Goal: Transaction & Acquisition: Purchase product/service

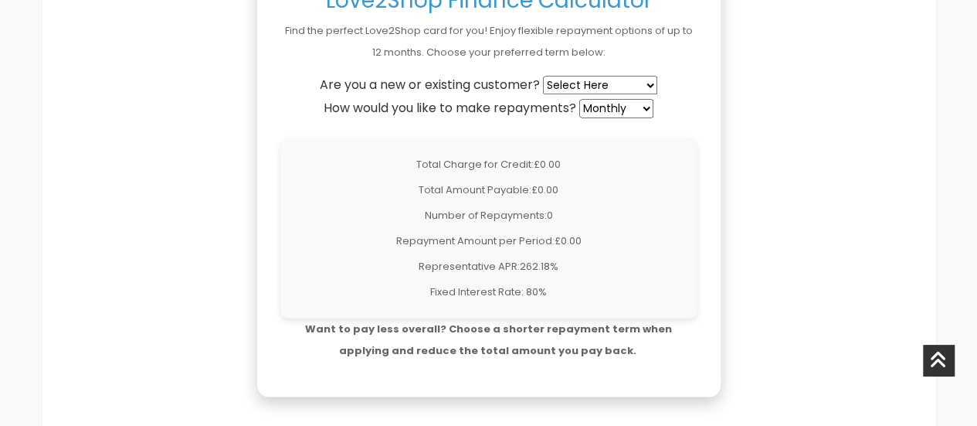
scroll to position [1350, 0]
click at [578, 80] on select "Select Here New Customer Existing Customer" at bounding box center [600, 83] width 114 height 19
select select "new"
click at [545, 74] on select "Select Here New Customer Existing Customer" at bounding box center [600, 83] width 114 height 19
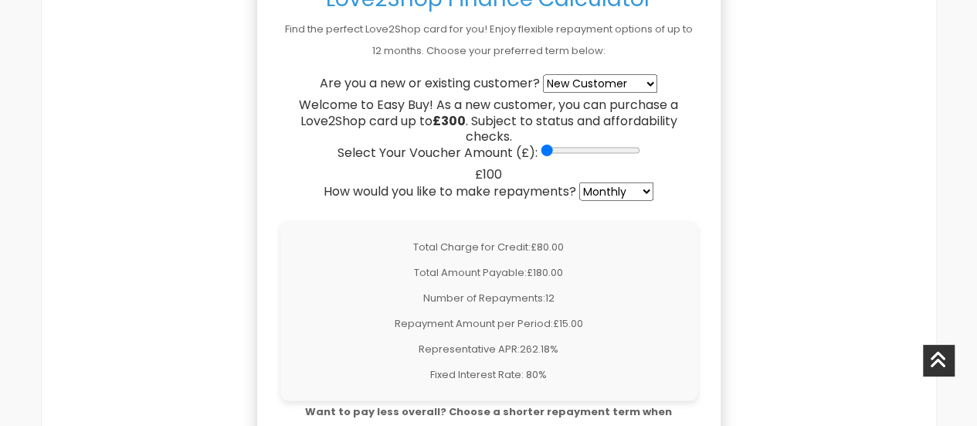
click at [598, 184] on select "Weekly Fortnightly 4-Weekly Monthly" at bounding box center [616, 191] width 74 height 19
click at [581, 182] on select "Weekly Fortnightly 4-Weekly Monthly" at bounding box center [616, 191] width 74 height 19
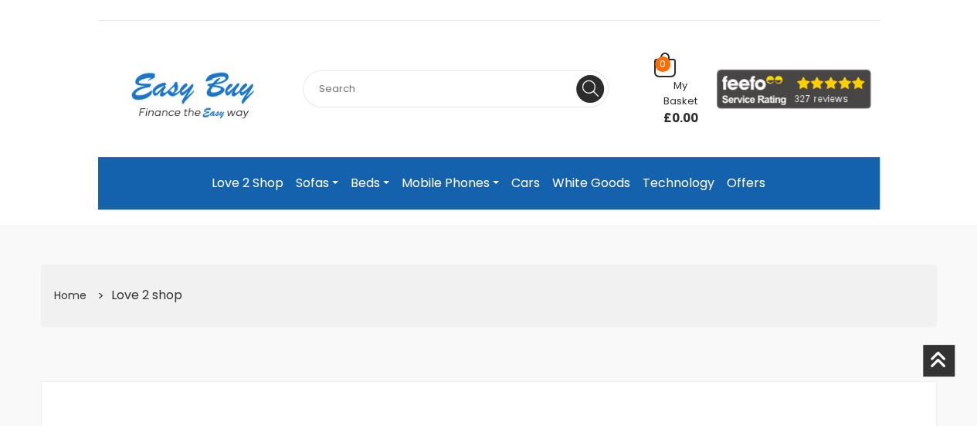
scroll to position [0, 0]
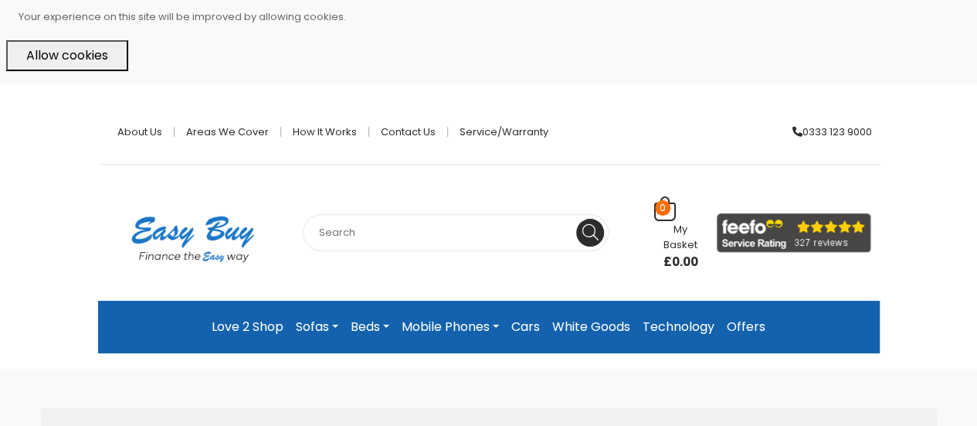
click at [348, 220] on input "text" at bounding box center [456, 232] width 306 height 37
type input "e gift card"
click at [576, 219] on button at bounding box center [590, 233] width 28 height 28
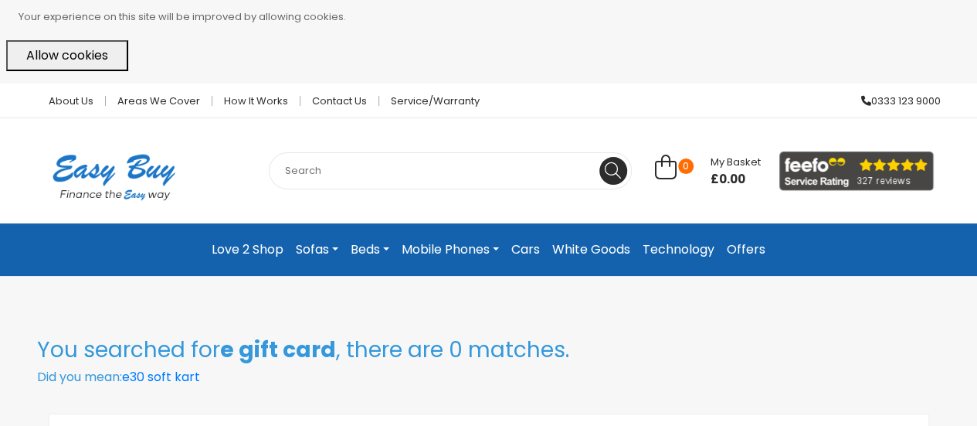
click at [388, 175] on input "text" at bounding box center [450, 170] width 363 height 37
type input "gift card"
click at [600, 157] on button at bounding box center [614, 171] width 28 height 28
click at [331, 164] on input "text" at bounding box center [450, 170] width 363 height 37
type input "c"
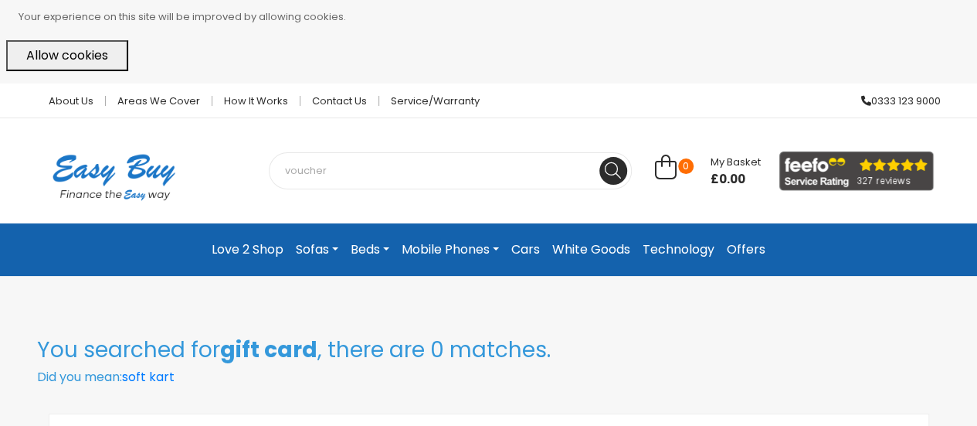
type input "voucher"
click at [600, 157] on button at bounding box center [614, 171] width 28 height 28
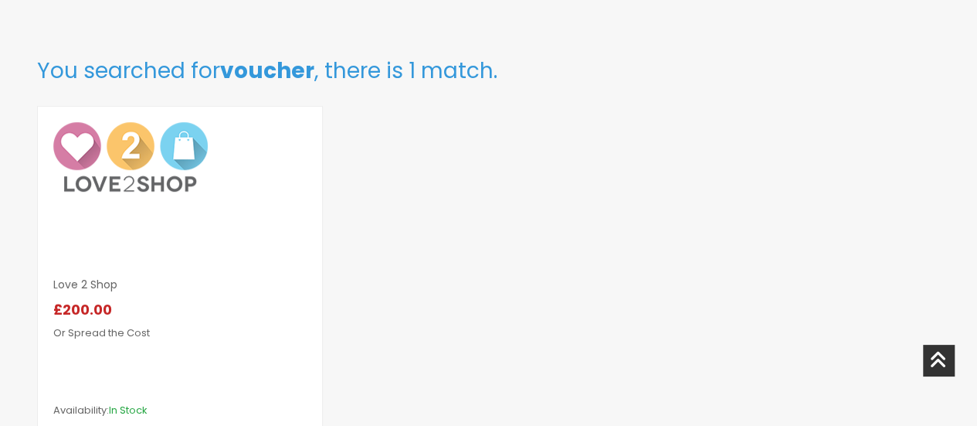
scroll to position [257, 0]
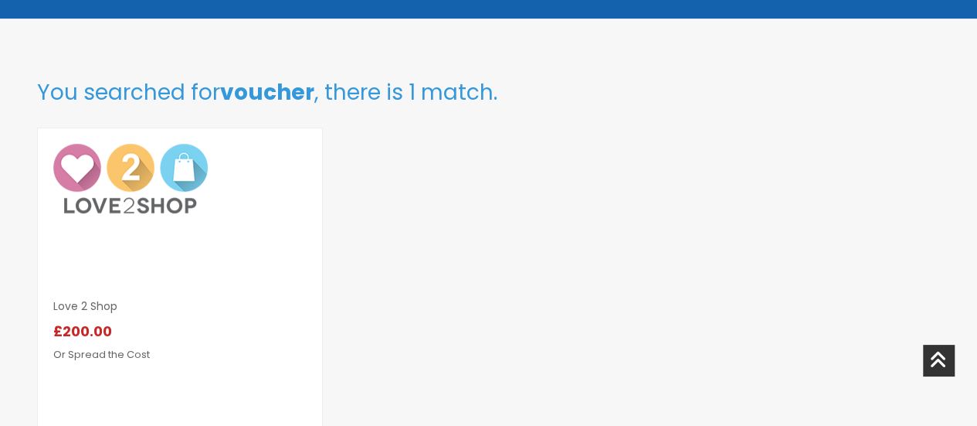
click at [144, 155] on img at bounding box center [130, 179] width 155 height 70
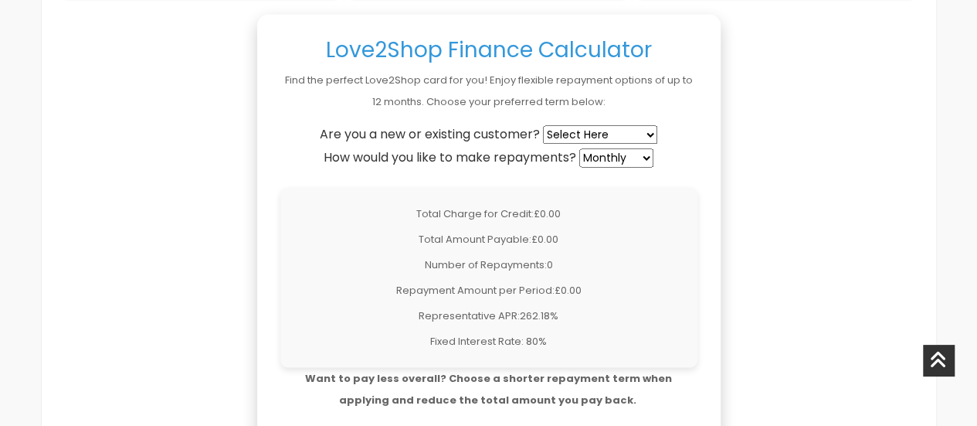
scroll to position [1295, 0]
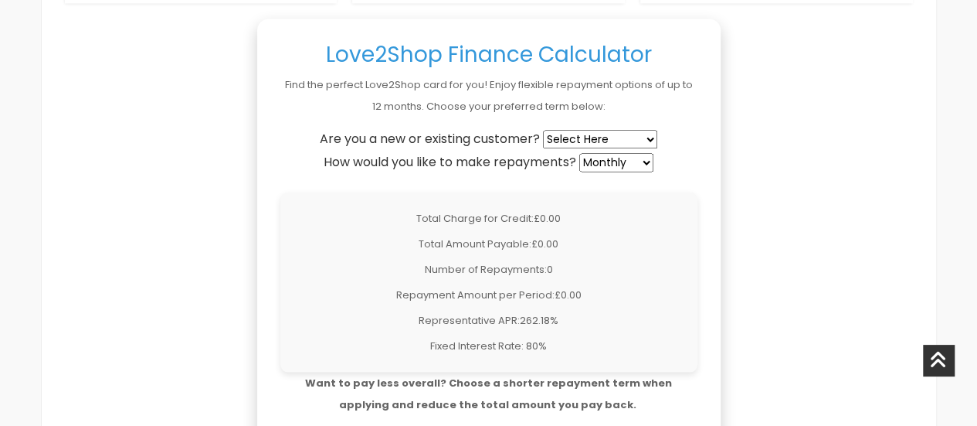
click at [613, 137] on select "Select Here New Customer Existing Customer" at bounding box center [600, 139] width 114 height 19
click at [545, 130] on select "Select Here New Customer Existing Customer" at bounding box center [600, 139] width 114 height 19
click at [604, 142] on select "Select Here New Customer Existing Customer" at bounding box center [600, 139] width 114 height 19
select select "new"
click at [545, 130] on select "Select Here New Customer Existing Customer" at bounding box center [600, 139] width 114 height 19
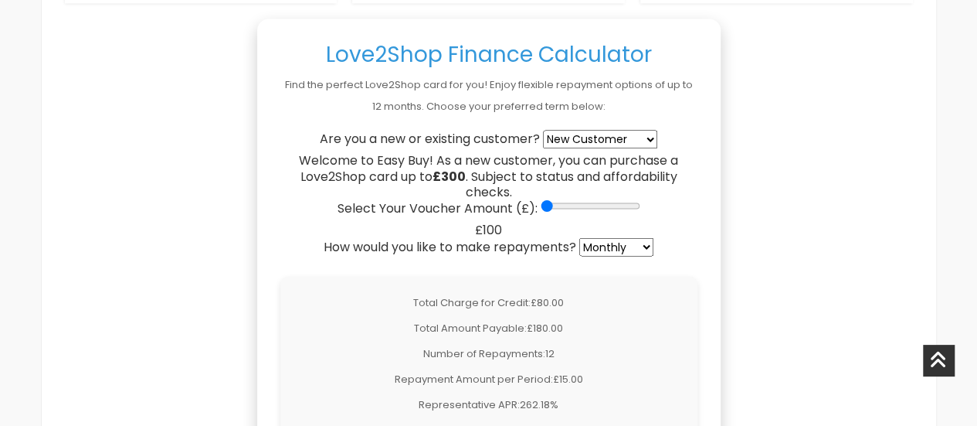
click at [617, 248] on select "Weekly Fortnightly 4-Weekly Monthly" at bounding box center [616, 246] width 74 height 19
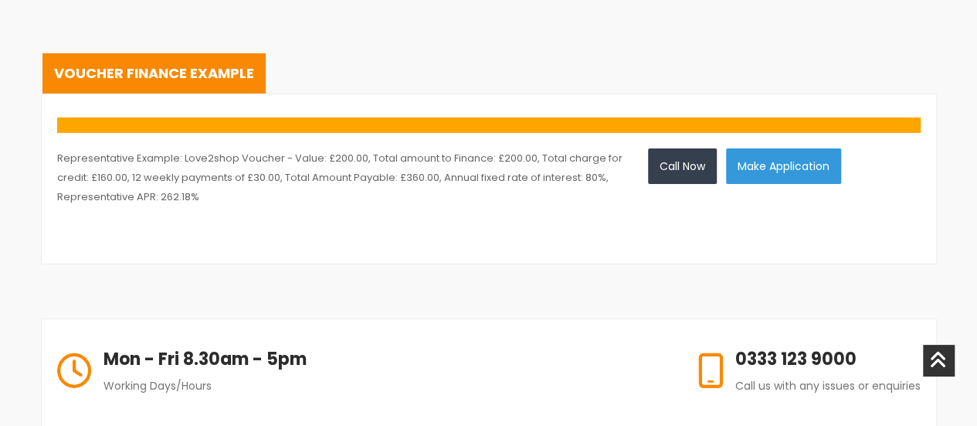
scroll to position [2585, 0]
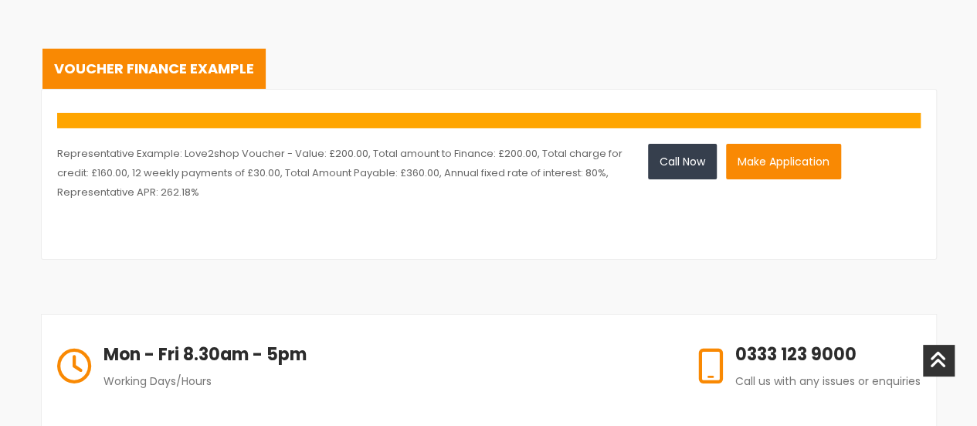
click at [814, 165] on button "Make Application" at bounding box center [783, 162] width 115 height 36
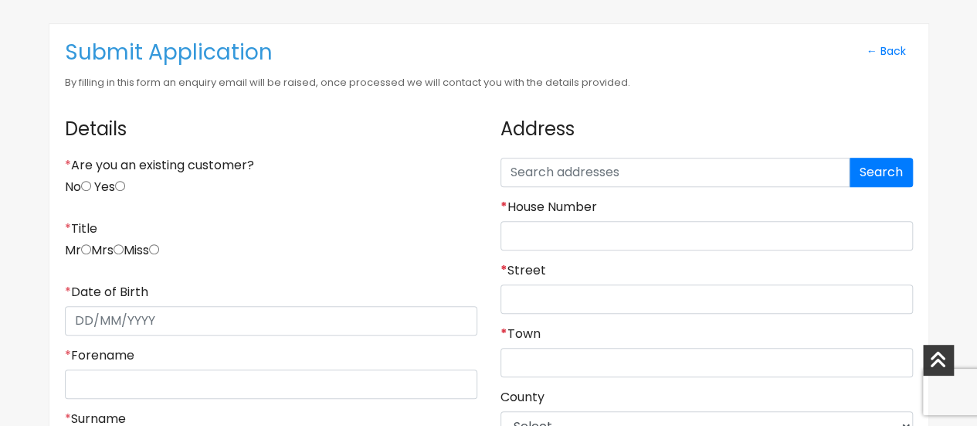
scroll to position [286, 0]
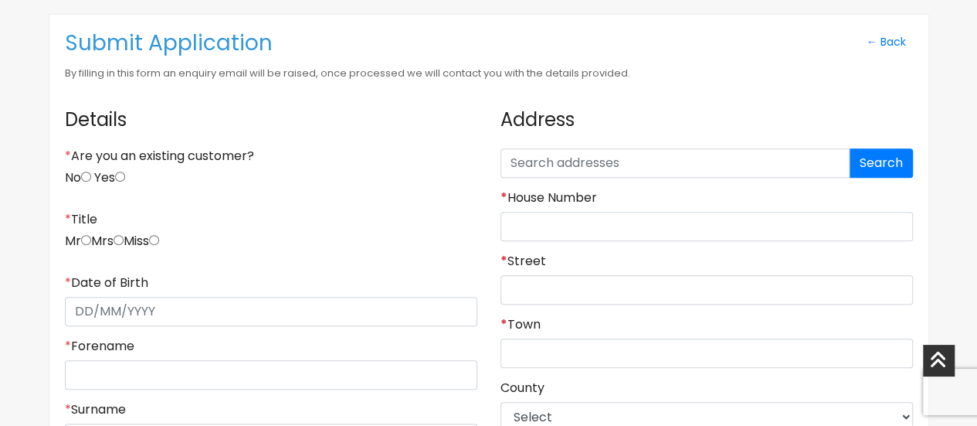
click at [91, 178] on input "No" at bounding box center [86, 177] width 10 height 10
radio input "true"
click at [159, 241] on input "radio" at bounding box center [154, 240] width 10 height 10
radio input "true"
click at [173, 291] on div "* Date of Birth" at bounding box center [271, 300] width 413 height 51
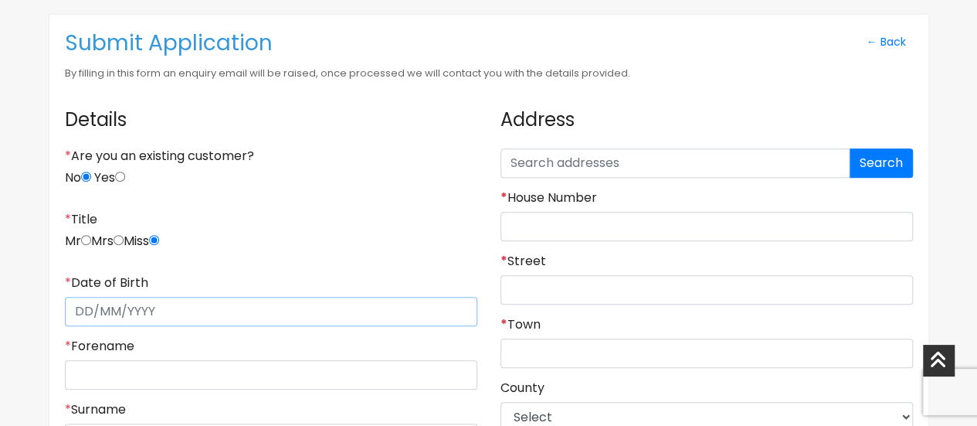
click at [168, 302] on input "* Date of Birth" at bounding box center [271, 311] width 413 height 29
type input "22/07/1996"
click at [194, 371] on input "* Forename" at bounding box center [271, 374] width 413 height 29
type input "Lauren"
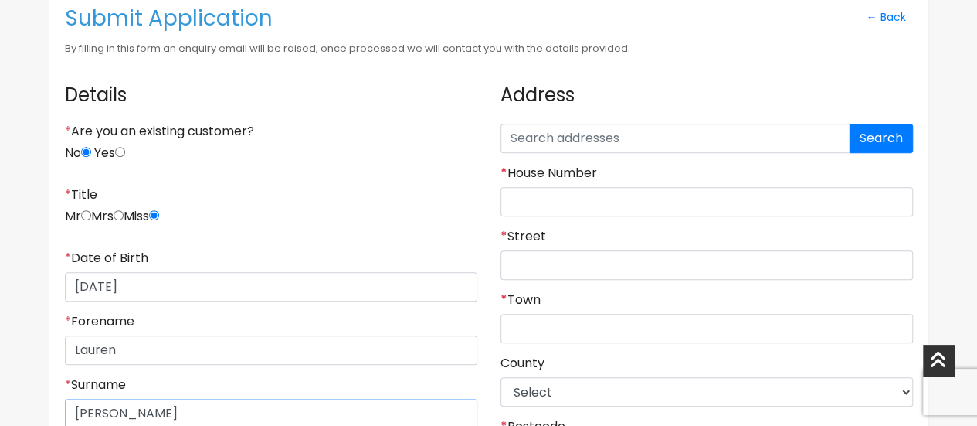
type input "Hiney"
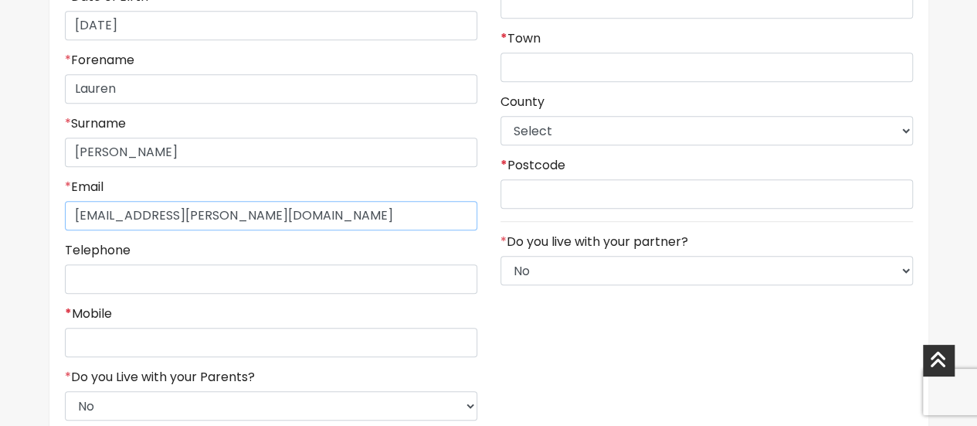
type input "lauren.hiney@hotmail.com"
type input "("
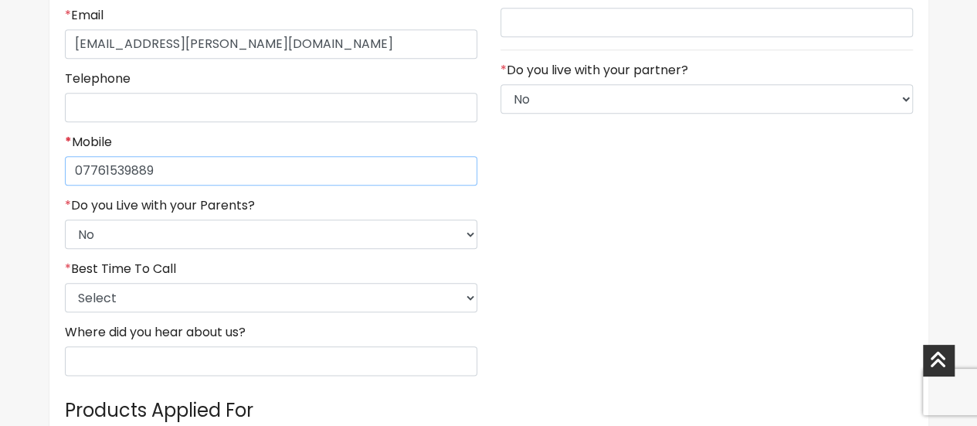
scroll to position [754, 0]
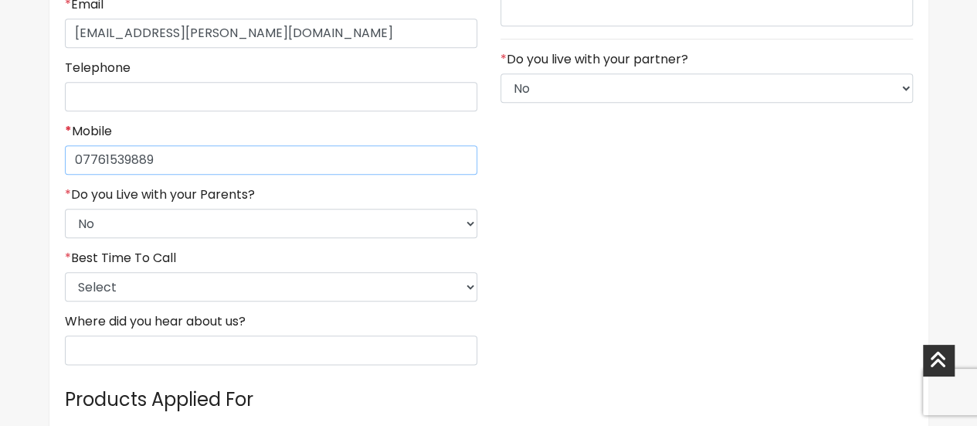
type input "07761539889"
click at [360, 283] on select "Select 9am-12pm 12pm-3pm 3pm-6pm 6pm-8pm Any Time" at bounding box center [271, 286] width 413 height 29
click at [635, 270] on div "Address Search * House Number * Street * Town County Select East Riding of York…" at bounding box center [707, 3] width 436 height 749
click at [423, 348] on input "Where did you hear about us?" at bounding box center [271, 349] width 413 height 29
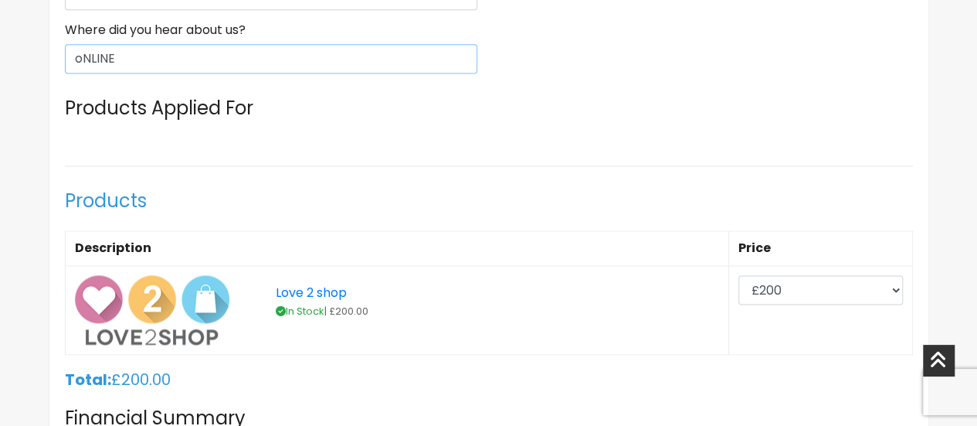
scroll to position [1063, 0]
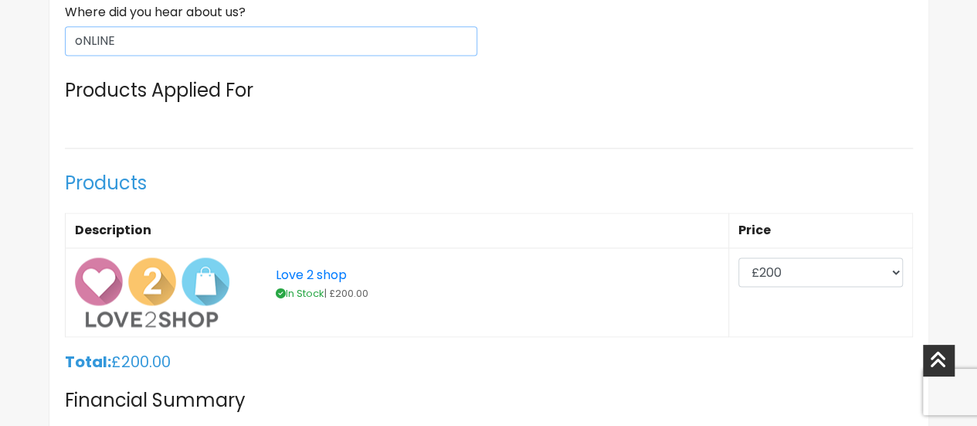
type input "oNLINE"
click at [764, 263] on select "£200 £300 £400 £500 £600 £700 £800" at bounding box center [821, 271] width 165 height 29
click at [742, 257] on select "£200 £300 £400 £500 £600 £700 £800" at bounding box center [821, 271] width 165 height 29
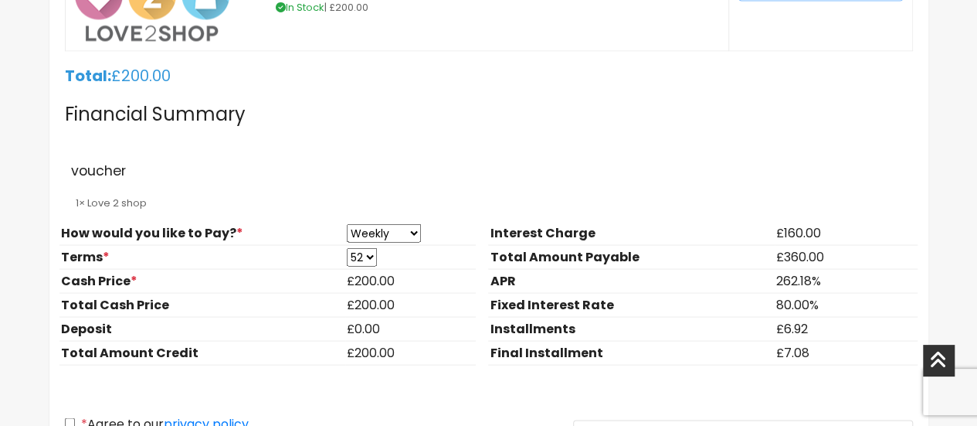
scroll to position [1355, 0]
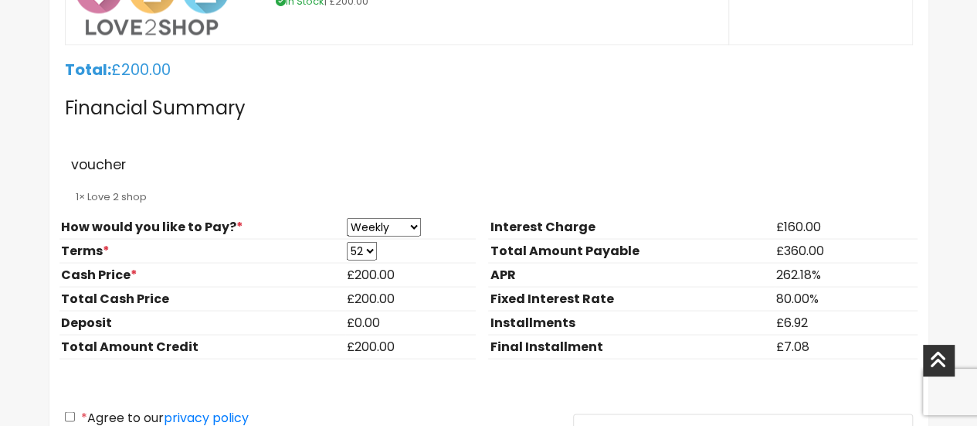
click at [375, 223] on select "Weekly Fortnightly Monthly" at bounding box center [384, 226] width 74 height 19
select select "Monthly"
click at [347, 217] on select "Weekly Fortnightly Monthly" at bounding box center [384, 226] width 74 height 19
click at [359, 246] on select "3 6 9 12" at bounding box center [360, 250] width 26 height 19
click at [347, 241] on select "3 6 9 12" at bounding box center [360, 250] width 26 height 19
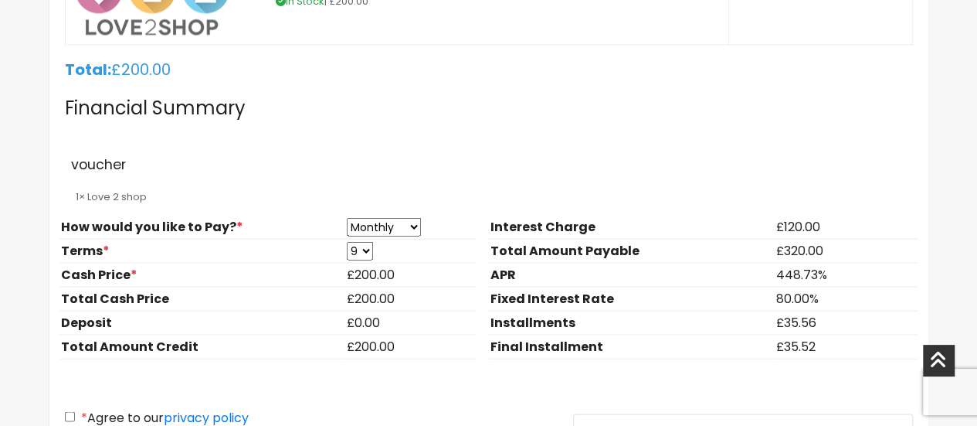
click at [358, 241] on select "3 6 9 12" at bounding box center [360, 250] width 26 height 19
click at [347, 241] on select "3 6 9 12" at bounding box center [360, 250] width 26 height 19
click at [367, 242] on select "3 6 9 12" at bounding box center [360, 250] width 26 height 19
select select "6"
click at [347, 241] on select "3 6 9 12" at bounding box center [360, 250] width 26 height 19
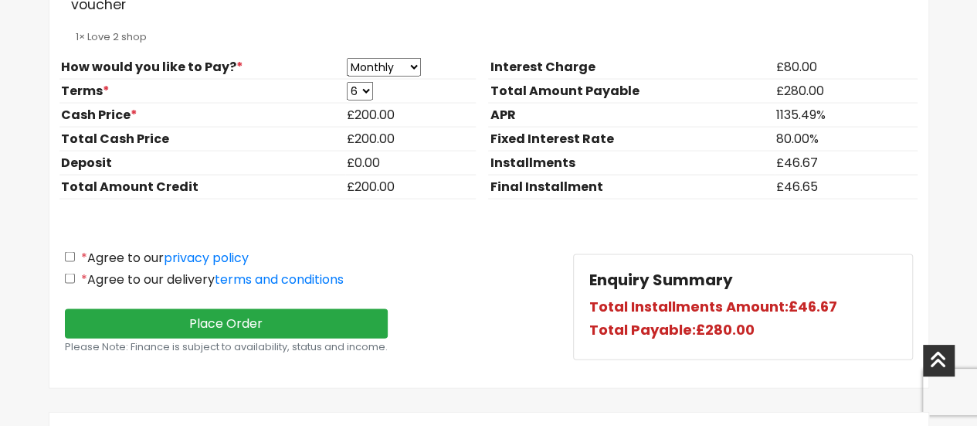
scroll to position [1517, 0]
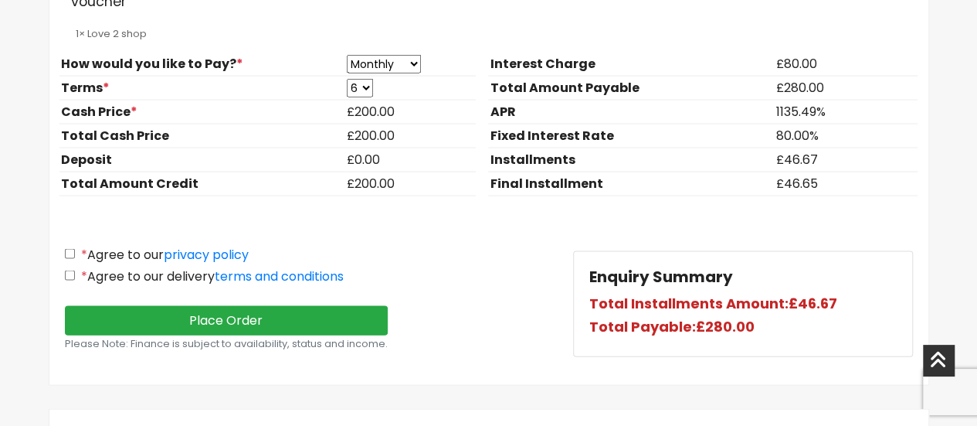
click at [70, 250] on input "* Agree to our privacy policy" at bounding box center [70, 254] width 10 height 10
checkbox input "true"
click at [70, 270] on input "* Agree to our delivery terms and conditions" at bounding box center [70, 275] width 10 height 10
checkbox input "true"
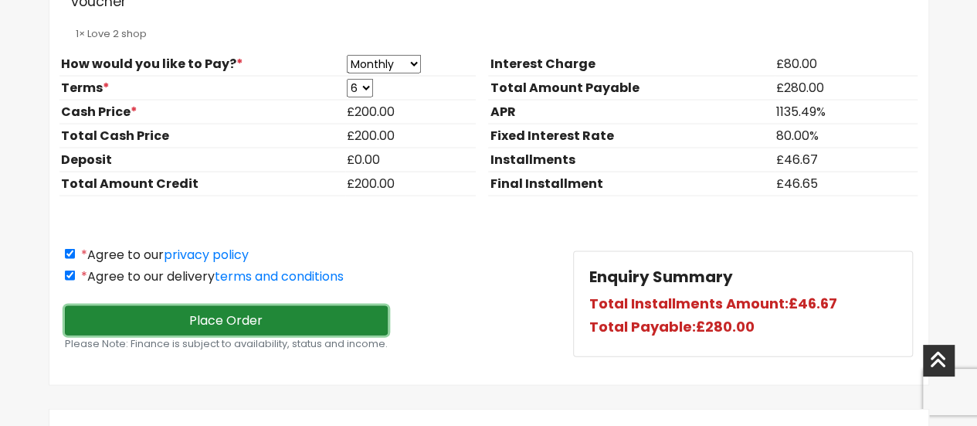
click at [255, 306] on button "Place Order" at bounding box center [227, 320] width 324 height 29
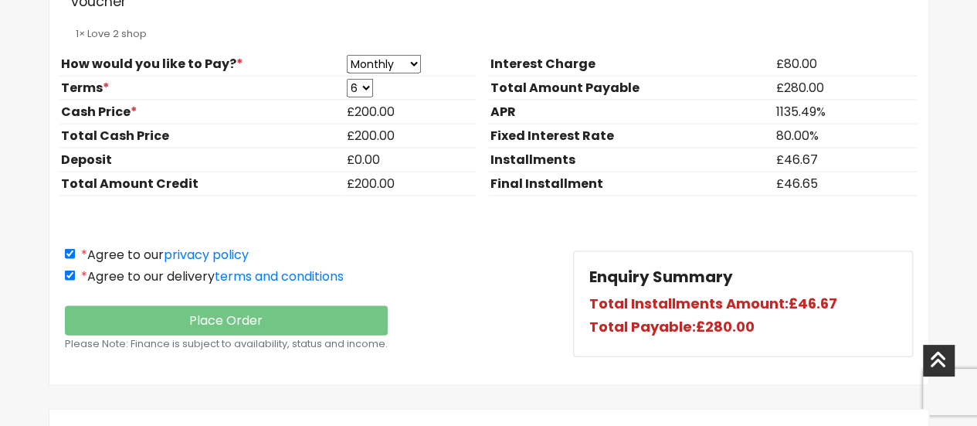
scroll to position [824, 0]
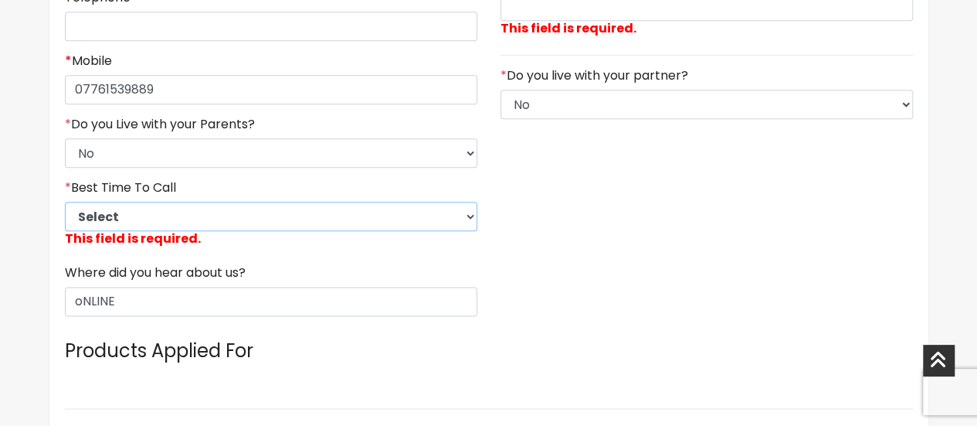
click at [270, 209] on select "Select 9am-12pm 12pm-3pm 3pm-6pm 6pm-8pm Any Time" at bounding box center [271, 216] width 413 height 29
select select "5"
click at [65, 202] on select "Select 9am-12pm 12pm-3pm 3pm-6pm 6pm-8pm Any Time" at bounding box center [271, 216] width 413 height 29
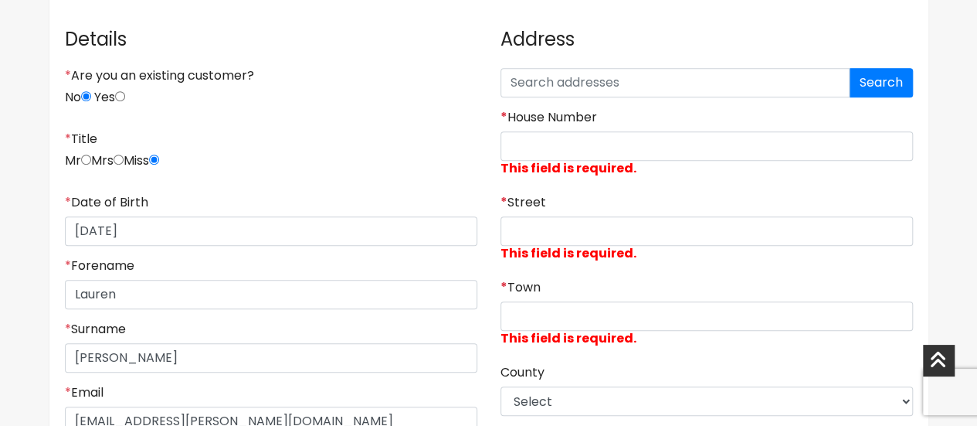
scroll to position [360, 0]
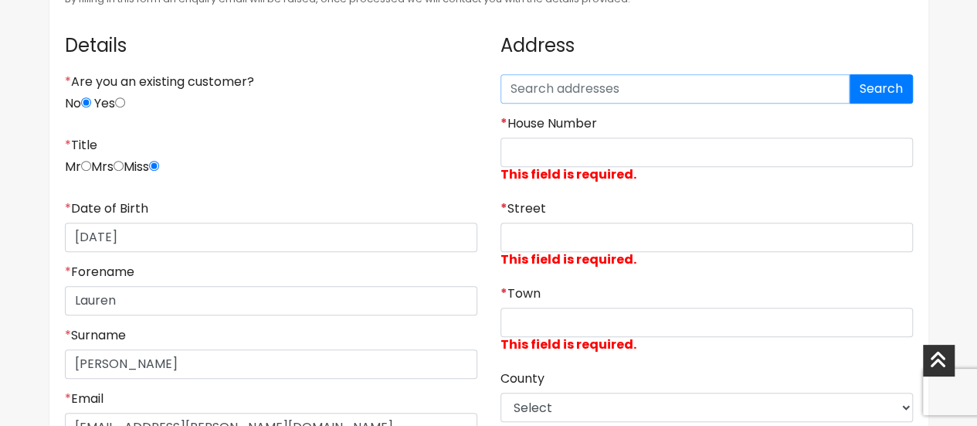
click at [671, 92] on input "text" at bounding box center [675, 88] width 349 height 29
type input "TW151NL"
click at [851, 88] on button "Search" at bounding box center [881, 88] width 63 height 29
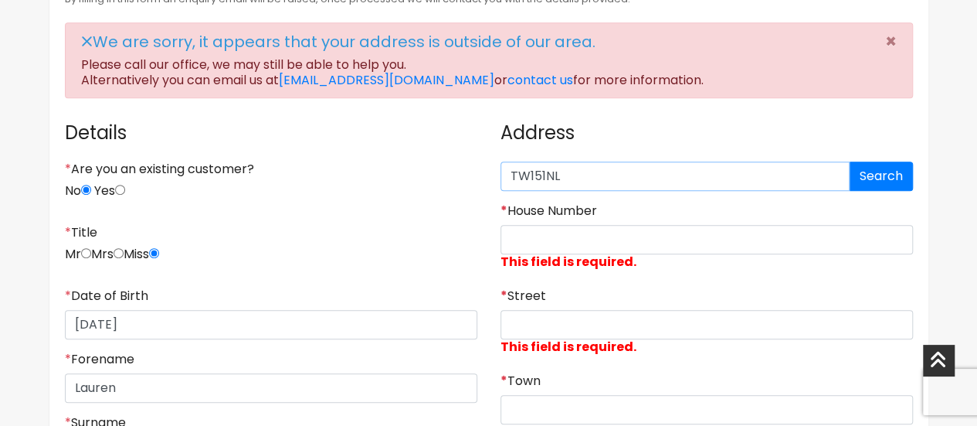
drag, startPoint x: 590, startPoint y: 168, endPoint x: 462, endPoint y: 176, distance: 128.5
click at [651, 240] on input "* House Number" at bounding box center [707, 239] width 413 height 29
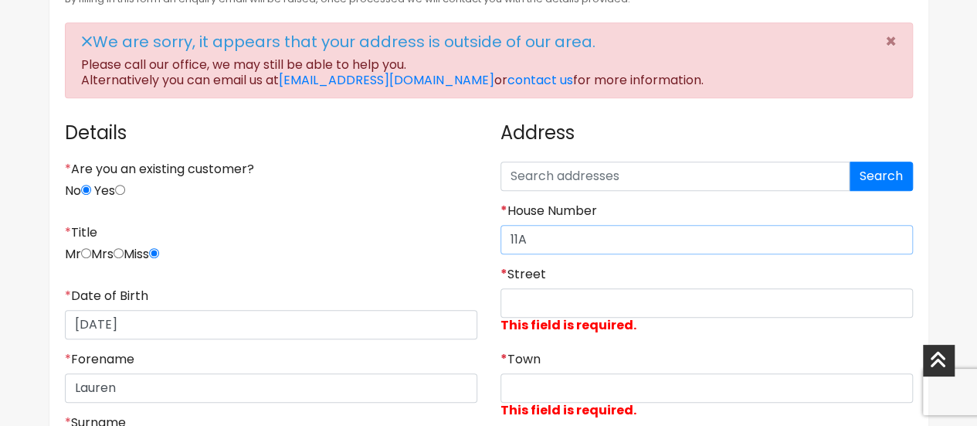
type input "11A"
click at [607, 297] on input "* Street" at bounding box center [707, 302] width 413 height 29
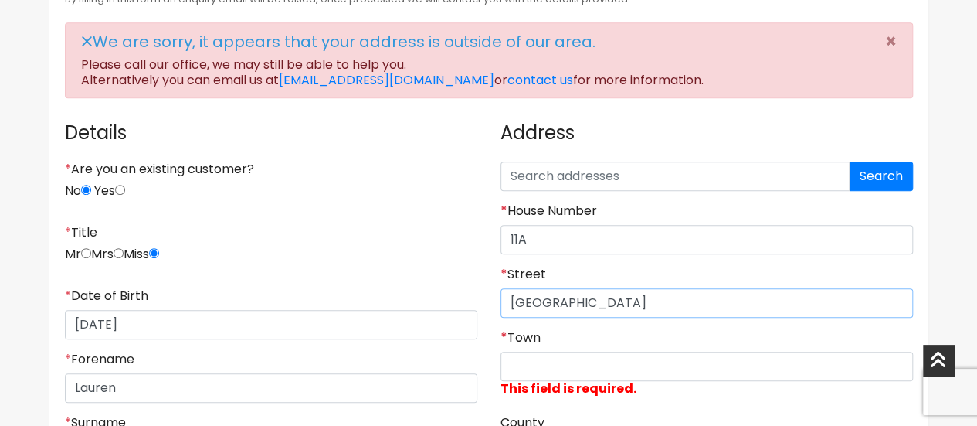
type input "JUNCTION ROAD"
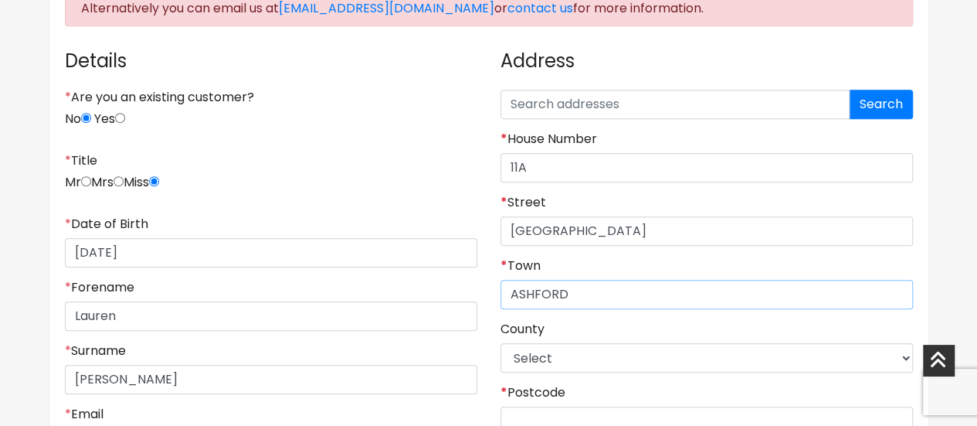
scroll to position [488, 0]
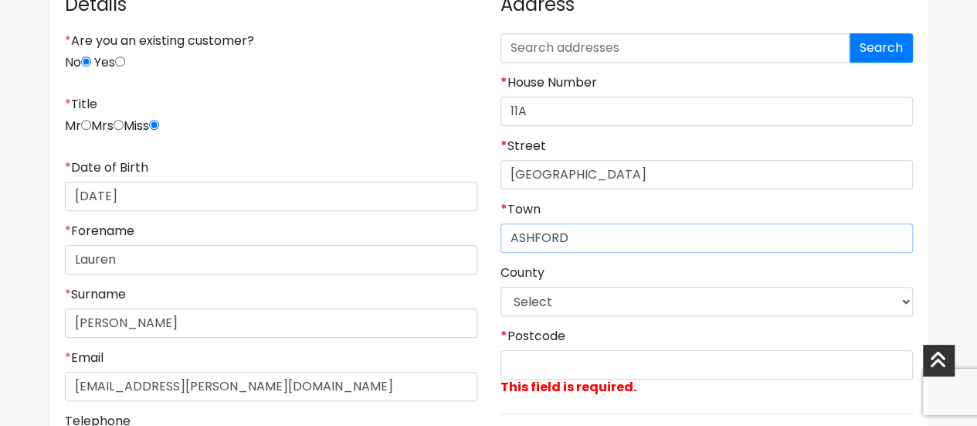
type input "ASHFORD"
click at [650, 295] on select "Select East Riding of Yorkshire Lincolnshire North East Lincolnshire North Linc…" at bounding box center [707, 301] width 413 height 29
click at [668, 311] on select "Select East Riding of Yorkshire Lincolnshire North East Lincolnshire North Linc…" at bounding box center [707, 301] width 413 height 29
click at [655, 355] on input "* Postcode" at bounding box center [707, 364] width 413 height 29
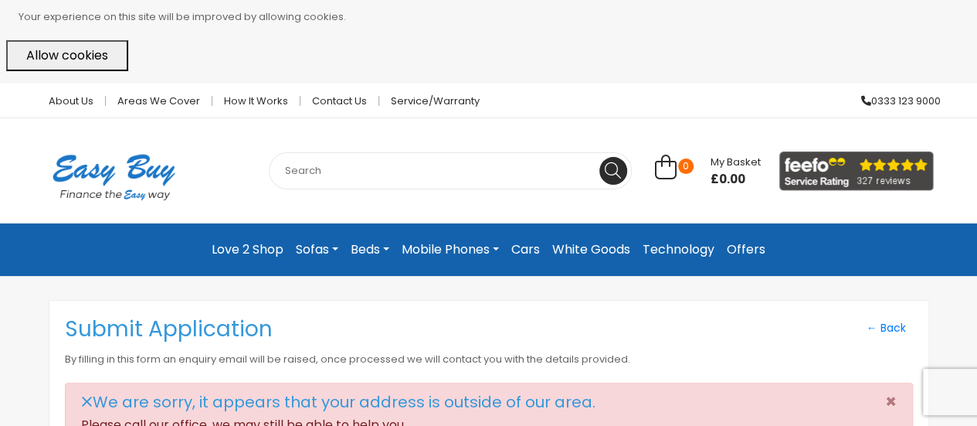
drag, startPoint x: 987, startPoint y: 137, endPoint x: 614, endPoint y: 67, distance: 379.6
click at [614, 67] on div "Allow cookies" at bounding box center [488, 55] width 965 height 31
click at [151, 106] on link "Areas we cover" at bounding box center [159, 101] width 107 height 10
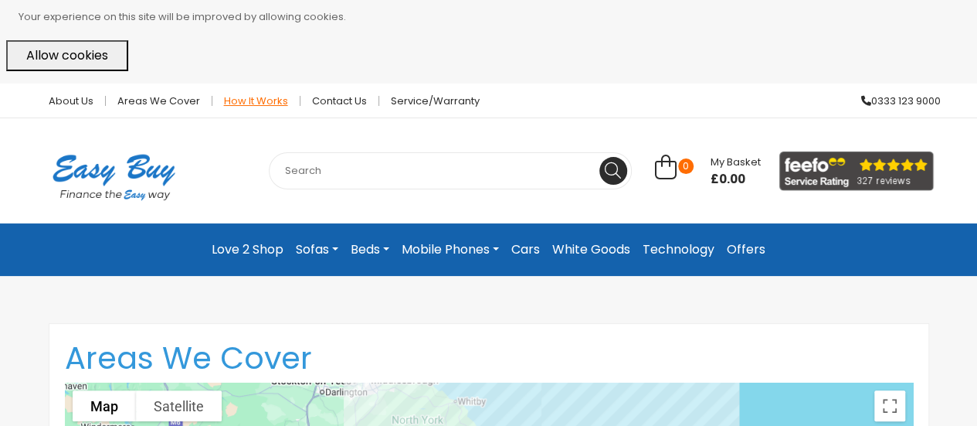
click at [255, 106] on link "How it works" at bounding box center [256, 101] width 88 height 10
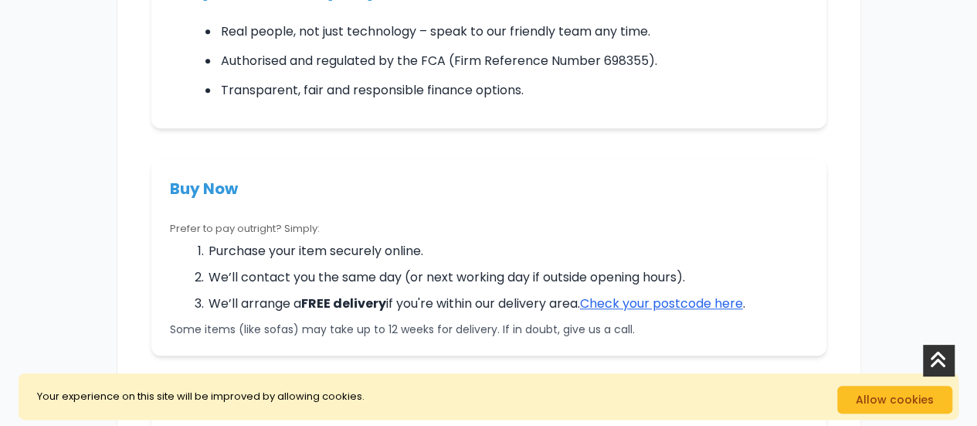
scroll to position [518, 0]
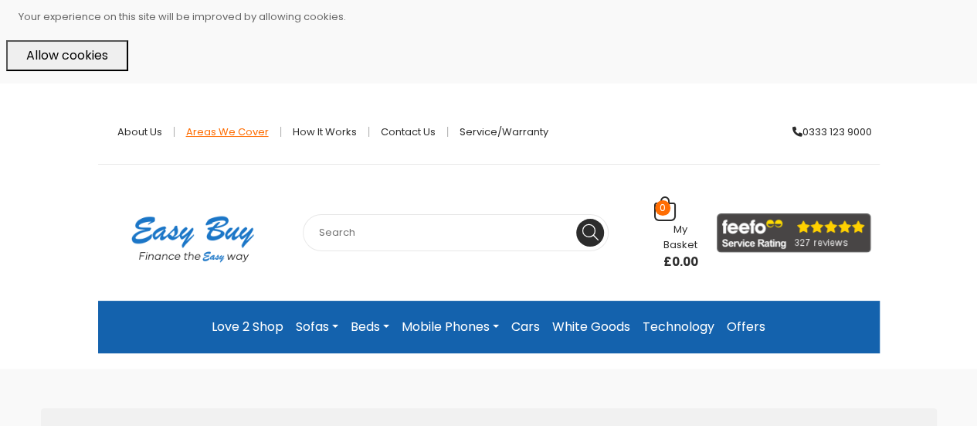
click at [215, 127] on link "Areas we cover" at bounding box center [228, 132] width 107 height 10
